Goal: Task Accomplishment & Management: Manage account settings

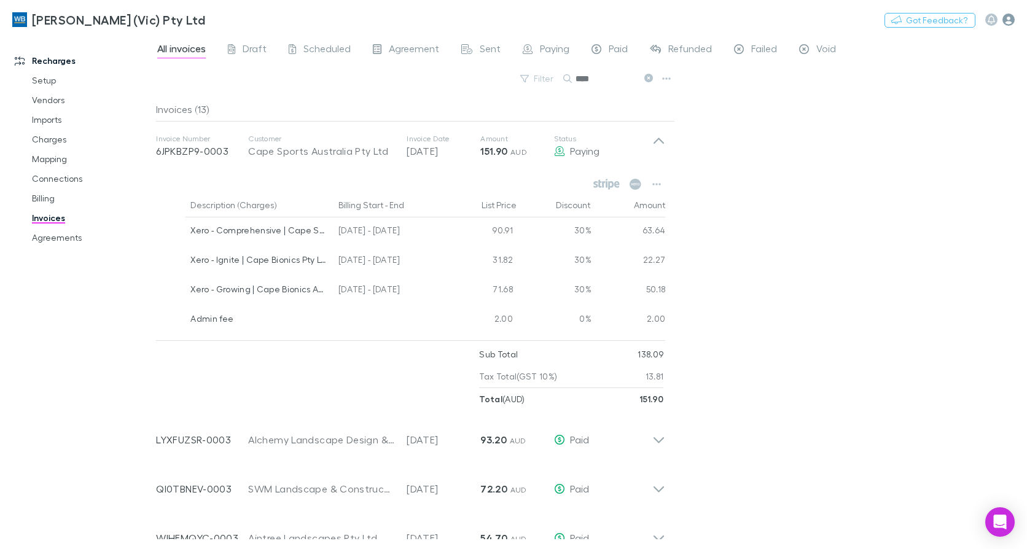
drag, startPoint x: 0, startPoint y: 0, endPoint x: 1011, endPoint y: 16, distance: 1011.3
click at [1011, 16] on icon "button" at bounding box center [1009, 20] width 12 height 12
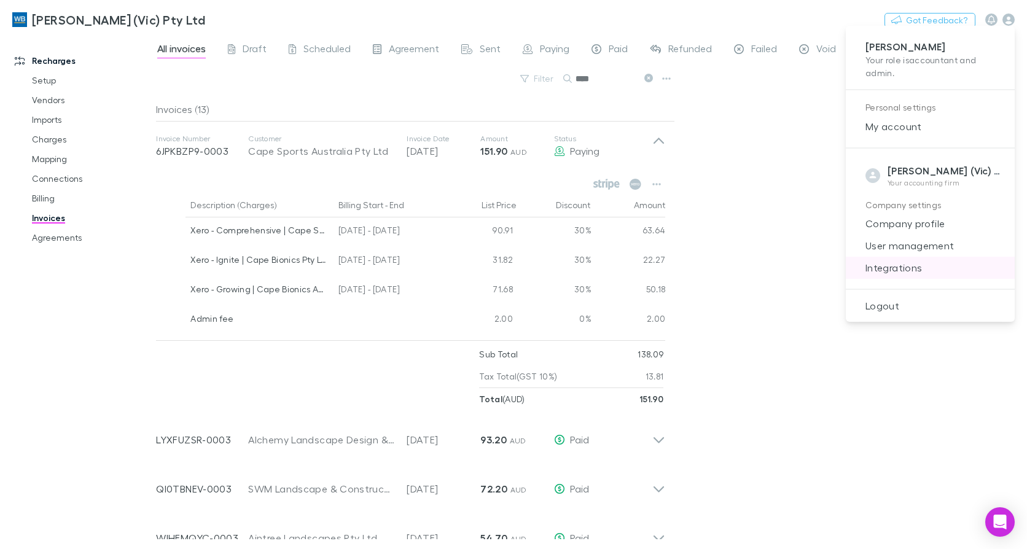
click at [899, 266] on span "Integrations" at bounding box center [930, 267] width 149 height 15
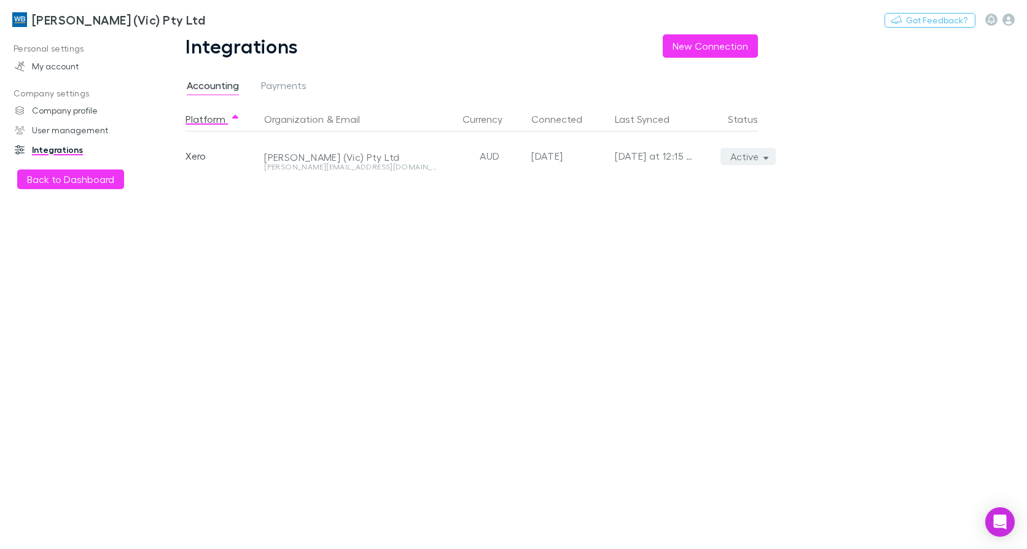
click at [765, 159] on icon "button" at bounding box center [767, 158] width 6 height 3
click at [687, 190] on p "We'll fetch all new contacts since last sync" at bounding box center [691, 200] width 149 height 22
click at [57, 17] on div at bounding box center [513, 274] width 1027 height 549
click at [57, 17] on h3 "[PERSON_NAME] (Vic) Pty Ltd" at bounding box center [118, 19] width 173 height 15
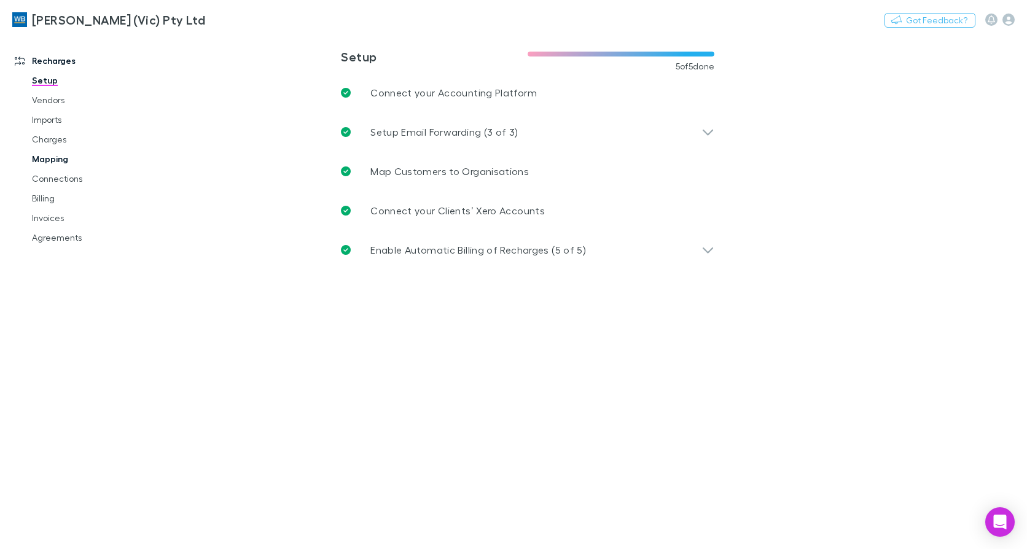
click at [54, 159] on link "Mapping" at bounding box center [91, 159] width 143 height 20
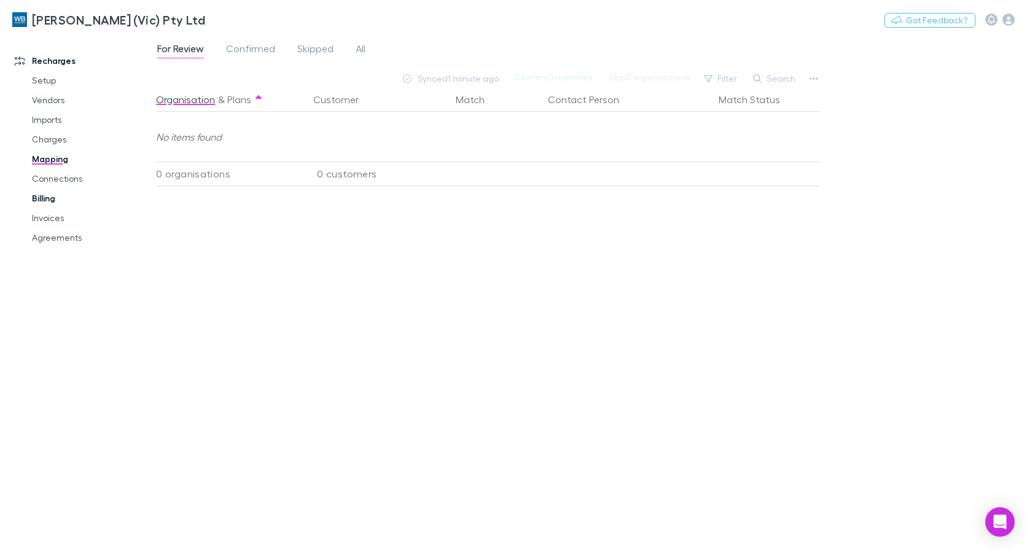
click at [55, 201] on link "Billing" at bounding box center [91, 199] width 143 height 20
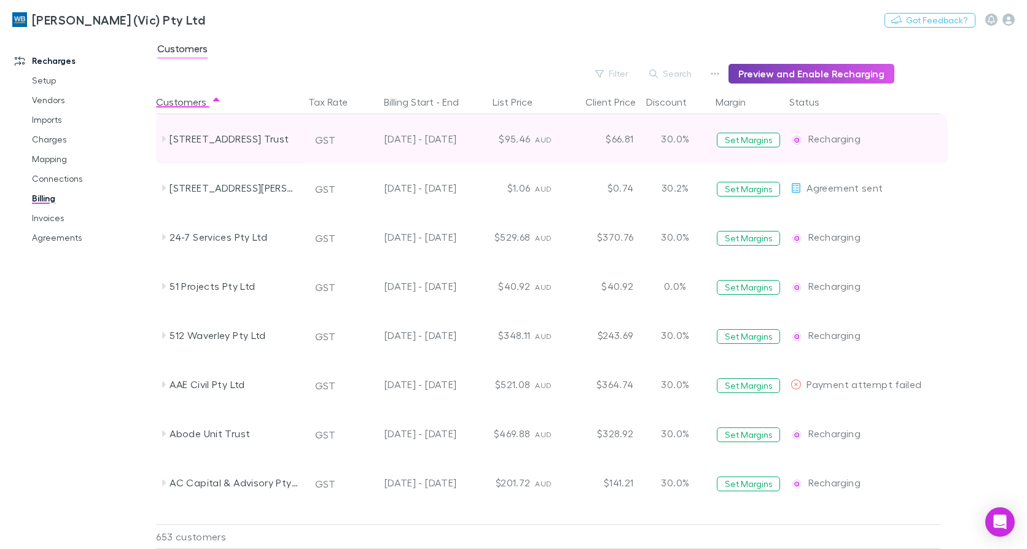
click at [805, 67] on button "Preview and Enable Recharging" at bounding box center [812, 74] width 166 height 20
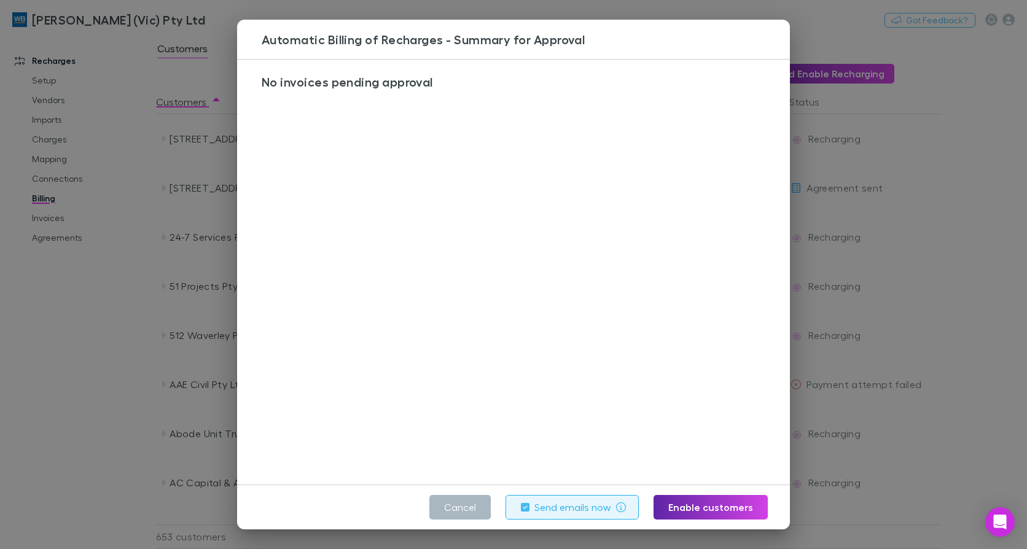
click at [452, 505] on button "Cancel" at bounding box center [459, 507] width 61 height 25
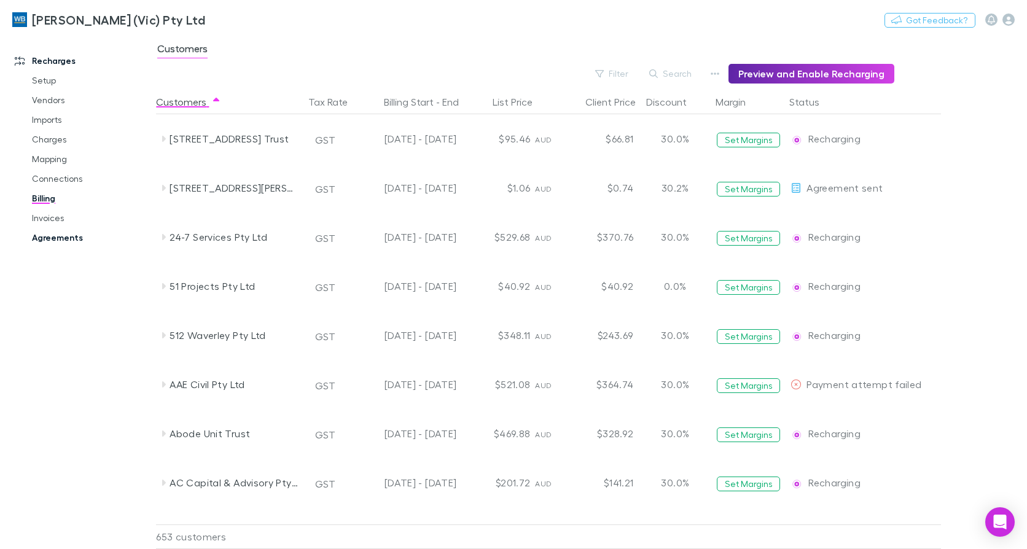
click at [54, 241] on link "Agreements" at bounding box center [91, 238] width 143 height 20
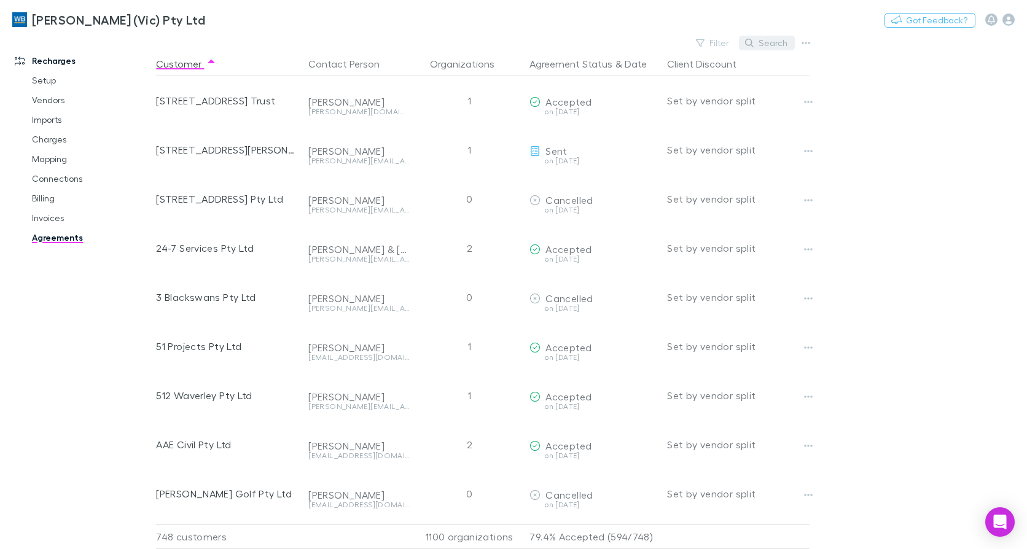
click at [761, 46] on button "Search" at bounding box center [767, 43] width 56 height 15
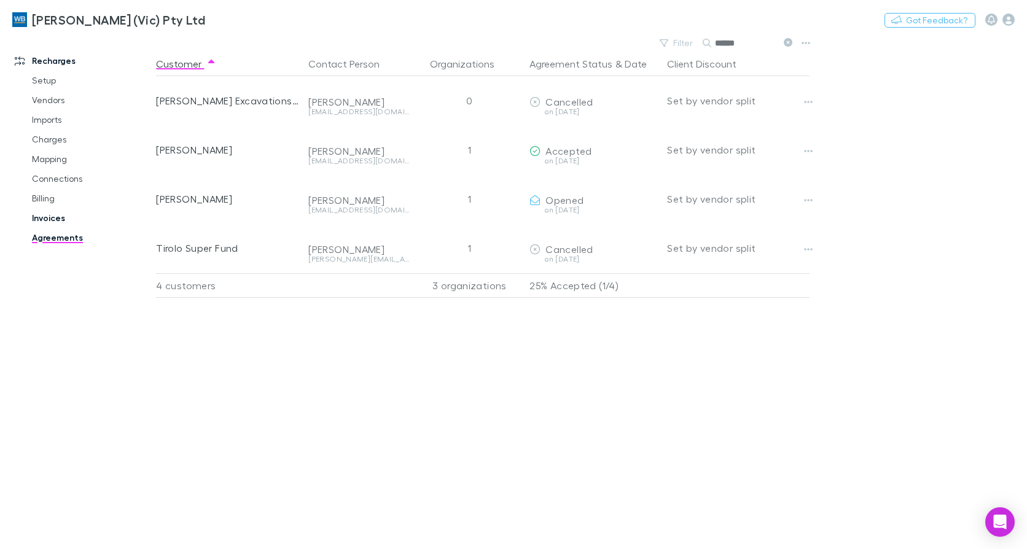
type input "******"
click at [53, 219] on link "Invoices" at bounding box center [91, 218] width 143 height 20
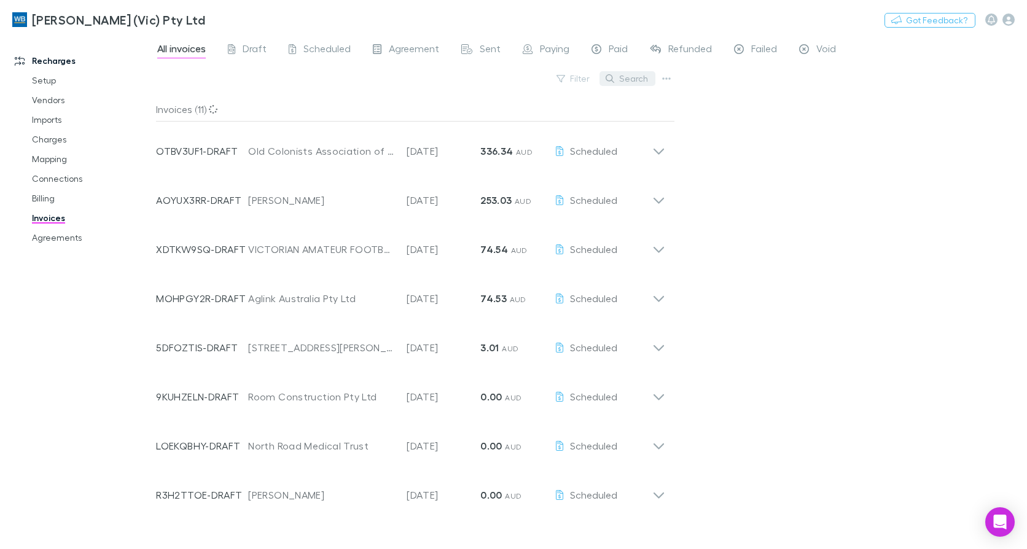
click at [624, 80] on button "Search" at bounding box center [628, 78] width 56 height 15
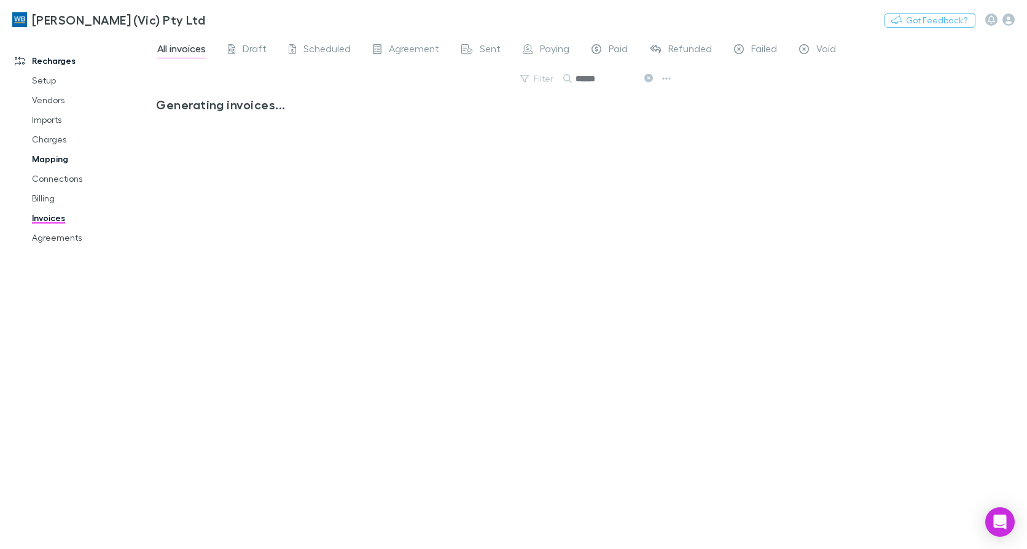
type input "******"
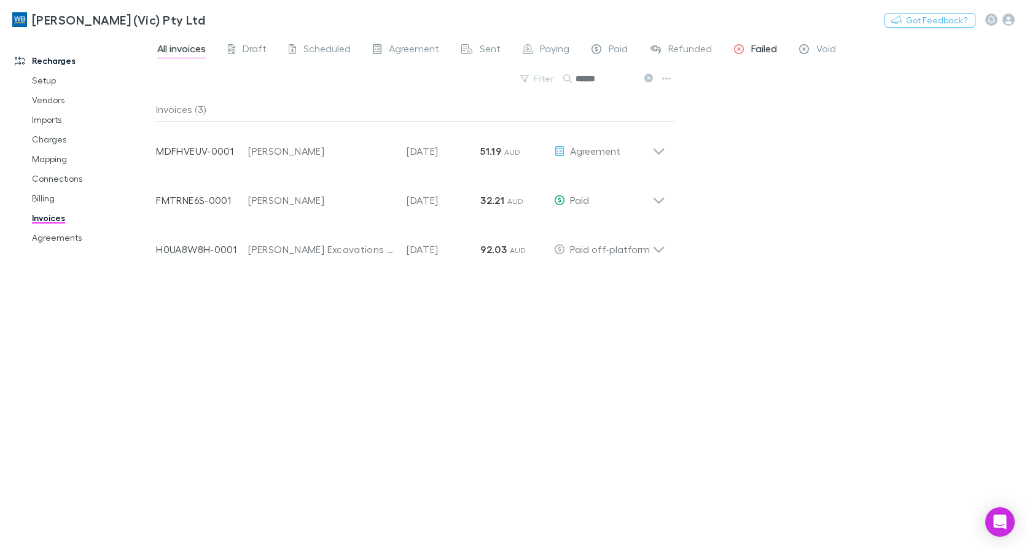
drag, startPoint x: 649, startPoint y: 79, endPoint x: 734, endPoint y: 56, distance: 87.9
click at [649, 79] on icon at bounding box center [648, 78] width 9 height 9
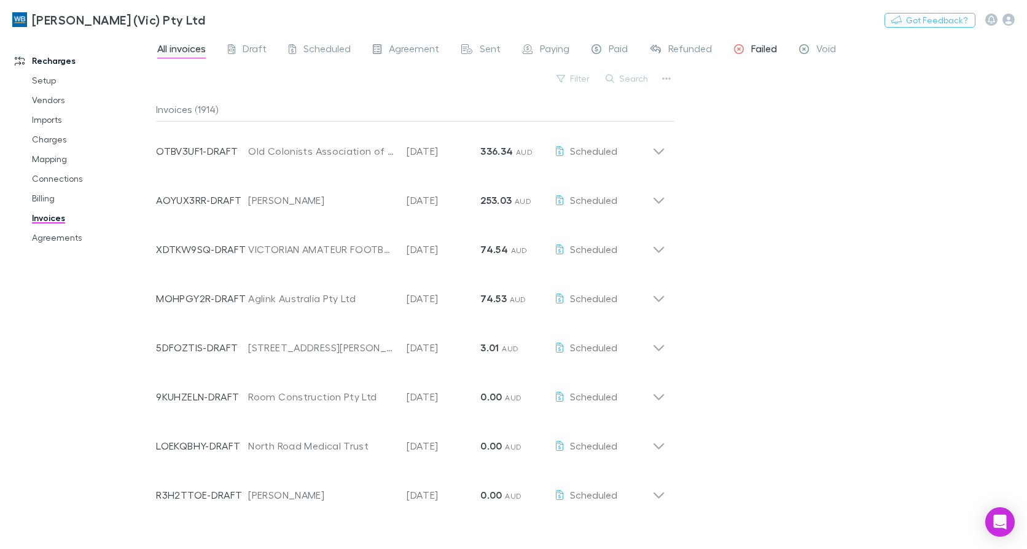
click at [764, 49] on span "Failed" at bounding box center [764, 50] width 26 height 16
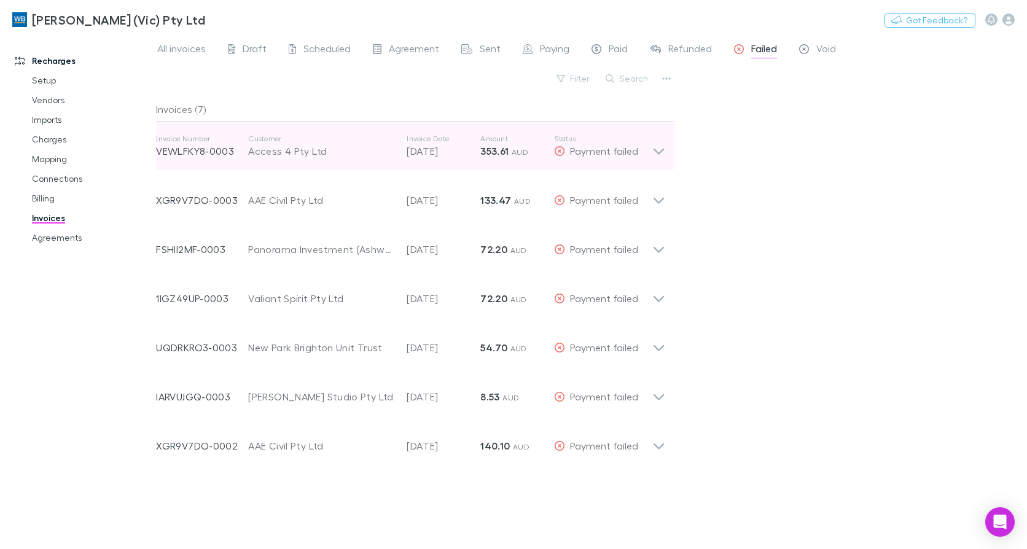
click at [667, 148] on div "Invoice Number VEWLFKY8-0003 Customer Access 4 Pty Ltd Invoice Date [DATE] Amou…" at bounding box center [410, 146] width 529 height 49
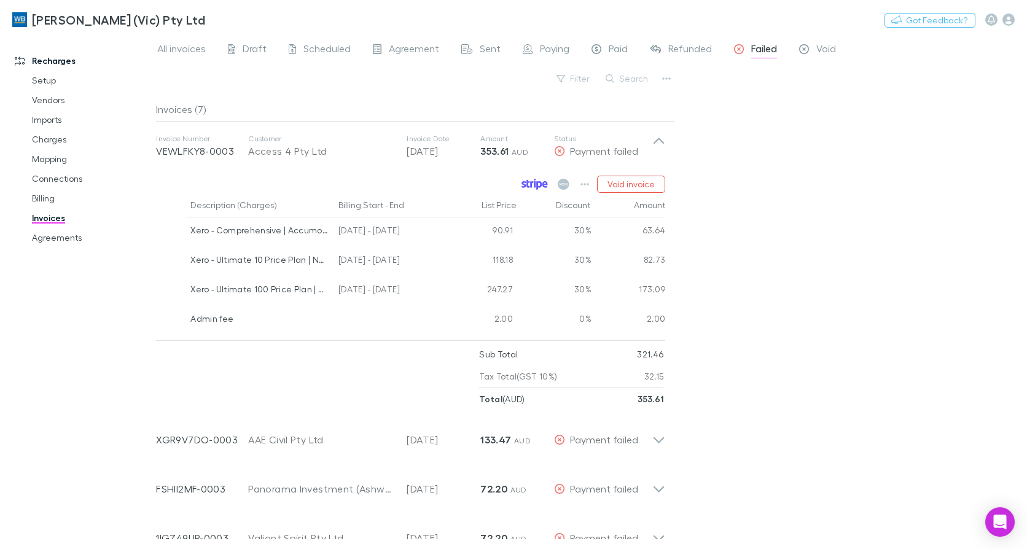
click at [542, 188] on icon at bounding box center [535, 184] width 26 height 11
